Goal: Download file/media

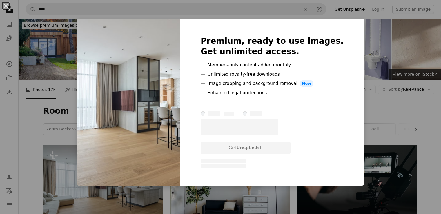
scroll to position [67, 0]
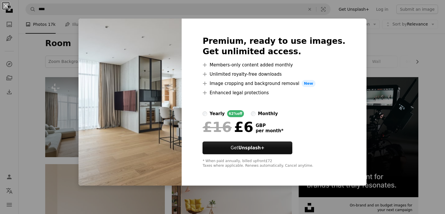
drag, startPoint x: 373, startPoint y: 71, endPoint x: 348, endPoint y: 72, distance: 24.3
click at [372, 71] on div "An X shape Premium, ready to use images. Get unlimited access. A plus sign Memb…" at bounding box center [222, 107] width 445 height 214
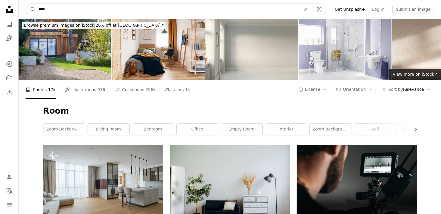
drag, startPoint x: 35, startPoint y: 12, endPoint x: 10, endPoint y: 14, distance: 24.4
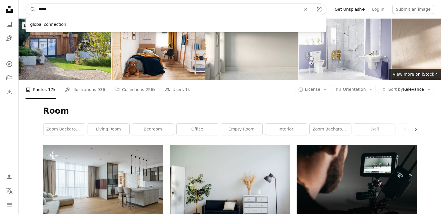
type input "*****"
click at [26, 4] on button "A magnifying glass" at bounding box center [31, 9] width 10 height 11
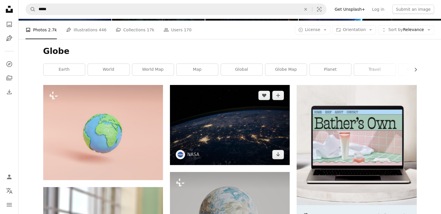
scroll to position [67, 0]
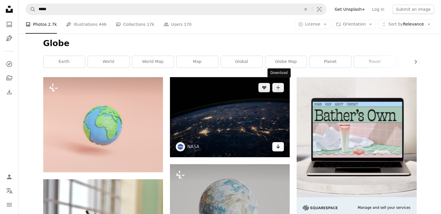
click at [275, 143] on icon "Arrow pointing down" at bounding box center [277, 146] width 5 height 7
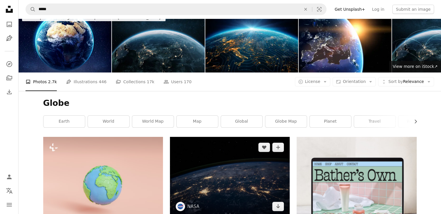
scroll to position [0, 0]
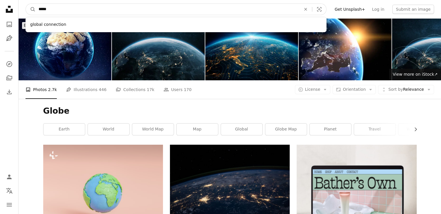
drag, startPoint x: 57, startPoint y: 10, endPoint x: 0, endPoint y: 16, distance: 57.1
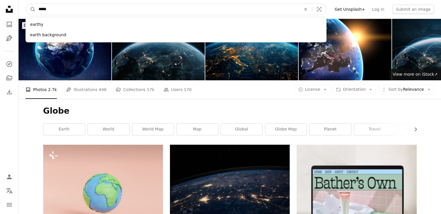
type input "*****"
click at [26, 4] on button "A magnifying glass" at bounding box center [31, 9] width 10 height 11
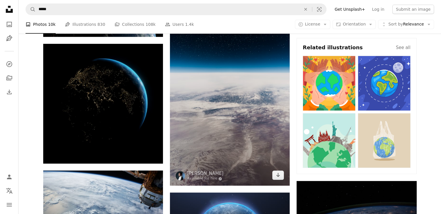
scroll to position [270, 0]
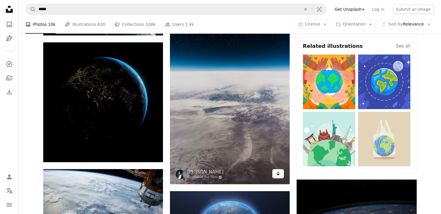
click at [280, 170] on icon "Arrow pointing down" at bounding box center [277, 173] width 5 height 7
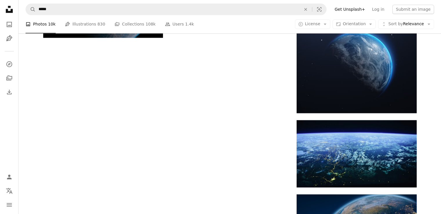
scroll to position [811, 0]
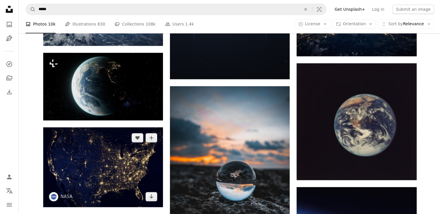
scroll to position [0, 0]
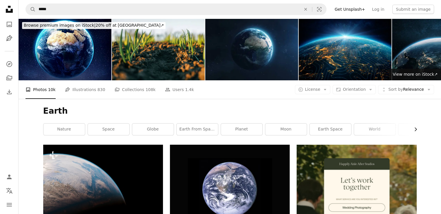
click at [416, 126] on icon "Chevron right" at bounding box center [415, 129] width 6 height 6
click at [416, 123] on link "galaxy" at bounding box center [395, 129] width 41 height 12
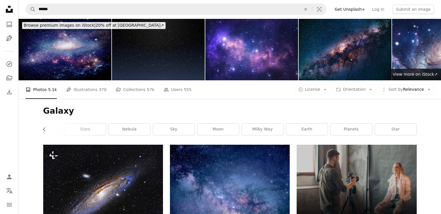
click at [44, 80] on li "A photo Photos 5.1k" at bounding box center [40, 89] width 31 height 19
click at [8, 25] on icon "Photos" at bounding box center [9, 24] width 5 height 5
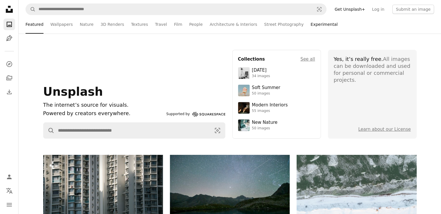
click at [310, 27] on link "Experimental" at bounding box center [323, 24] width 27 height 19
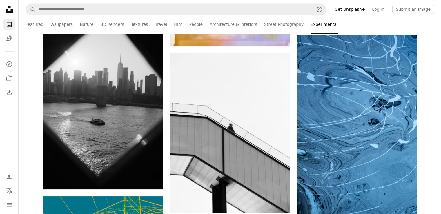
scroll to position [1081, 0]
